Goal: Find specific page/section: Find specific page/section

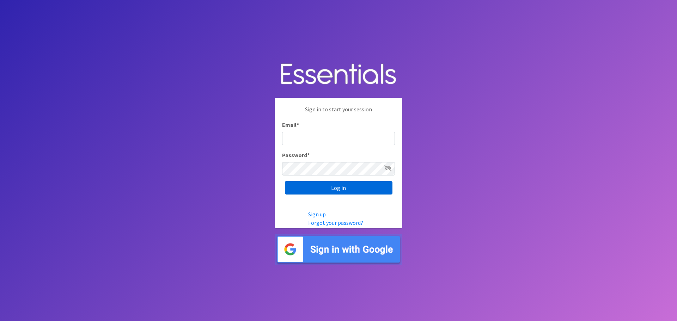
type input "[EMAIL_ADDRESS][DOMAIN_NAME]"
click at [315, 193] on input "Log in" at bounding box center [339, 187] width 108 height 13
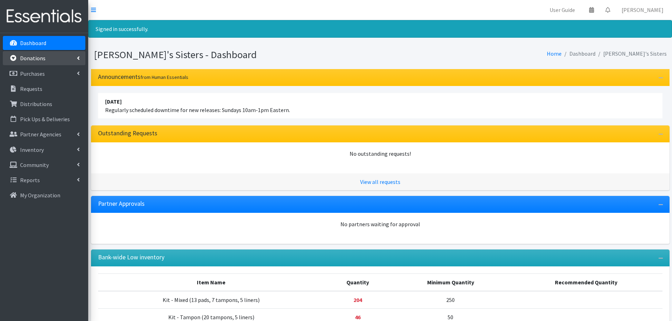
click at [81, 57] on link "Donations" at bounding box center [44, 58] width 83 height 14
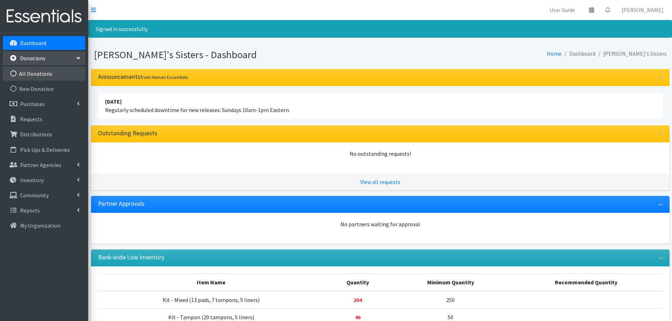
click at [55, 67] on link "All Donations" at bounding box center [44, 74] width 83 height 14
